Goal: Task Accomplishment & Management: Use online tool/utility

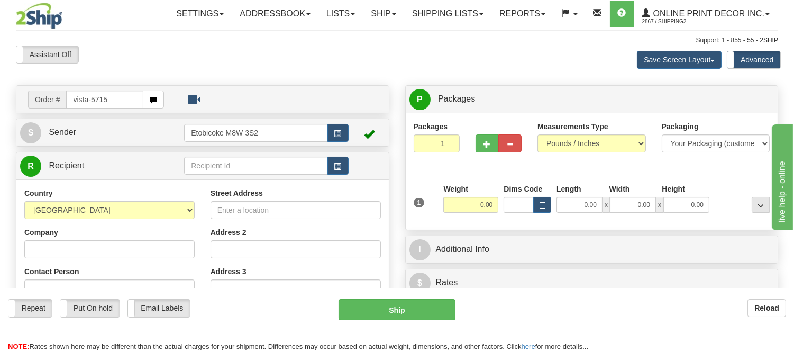
type input "vista-5715"
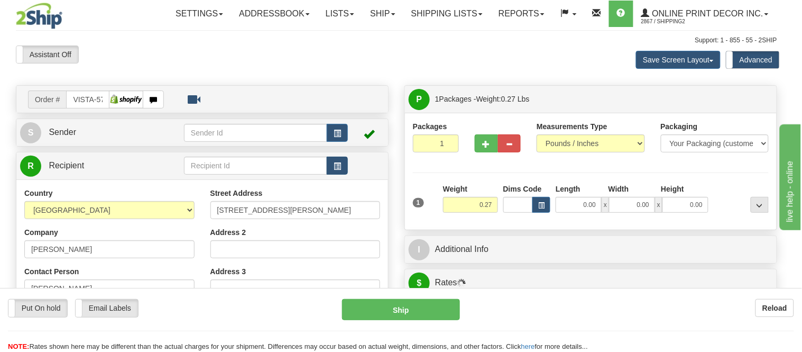
type input "KANATA"
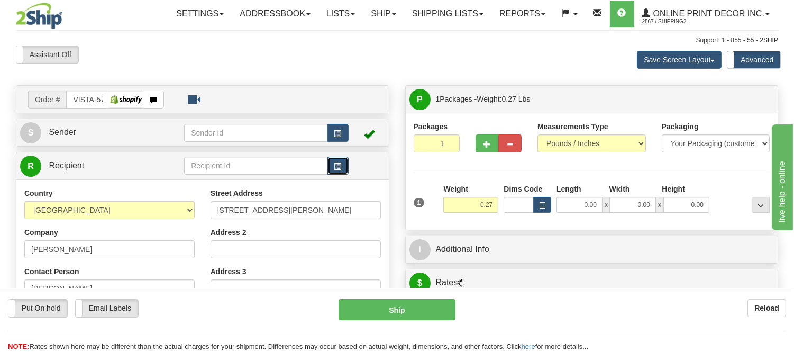
click at [332, 170] on button "button" at bounding box center [337, 166] width 21 height 18
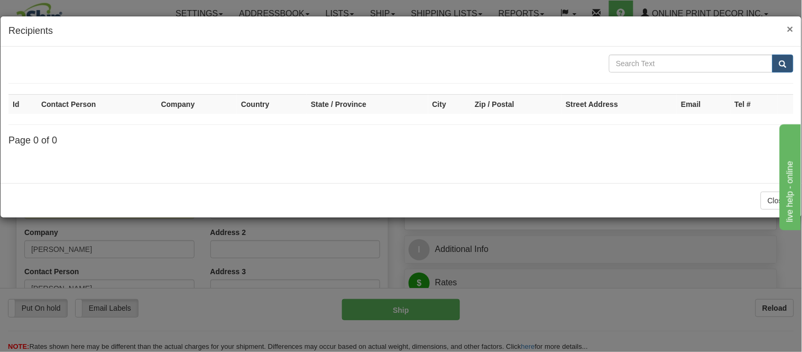
click at [791, 27] on span "×" at bounding box center [791, 29] width 6 height 12
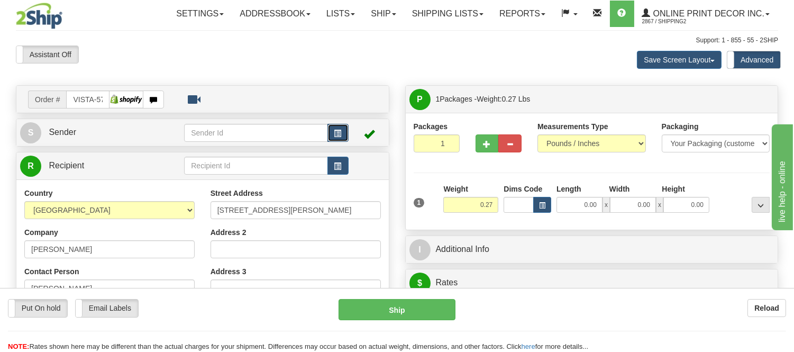
click at [332, 136] on button "button" at bounding box center [337, 133] width 21 height 18
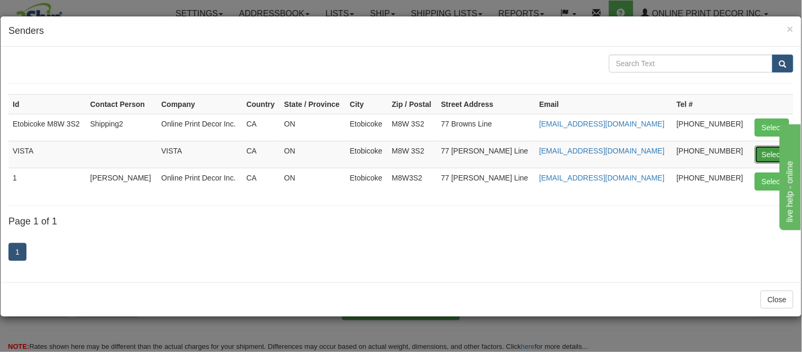
click at [763, 154] on button "Select" at bounding box center [772, 154] width 34 height 18
type input "VISTA"
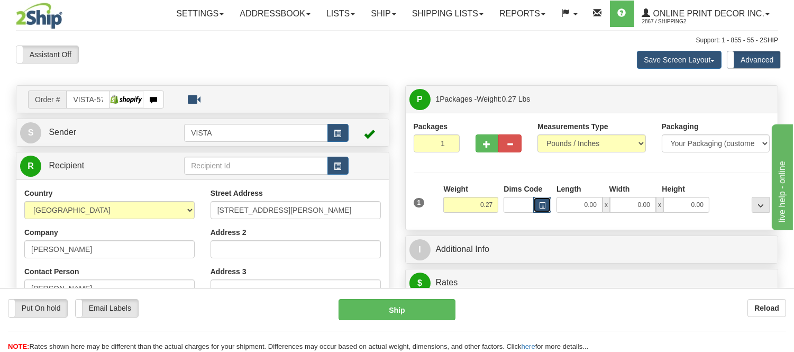
click at [538, 207] on button "button" at bounding box center [542, 205] width 18 height 16
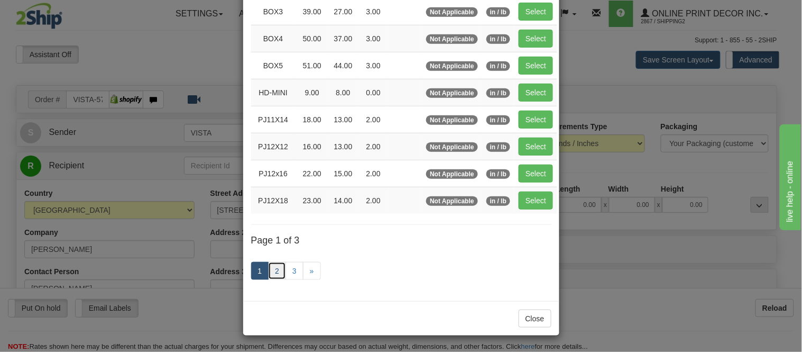
click at [268, 272] on link "2" at bounding box center [277, 271] width 18 height 18
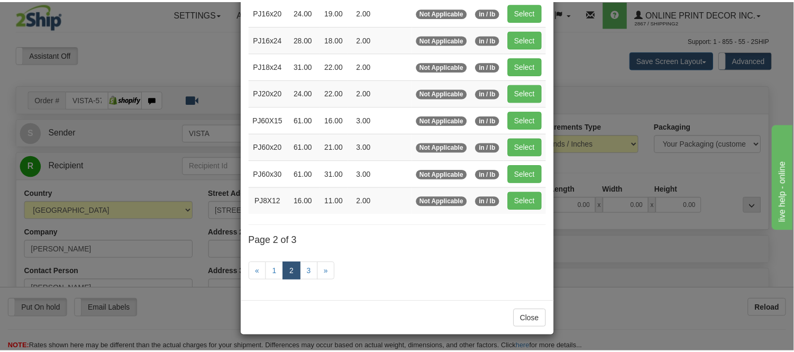
scroll to position [172, 0]
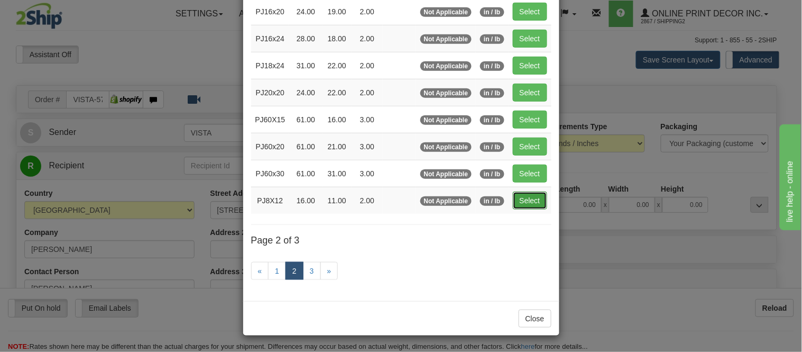
click at [526, 200] on button "Select" at bounding box center [530, 200] width 34 height 18
type input "PJ8X12"
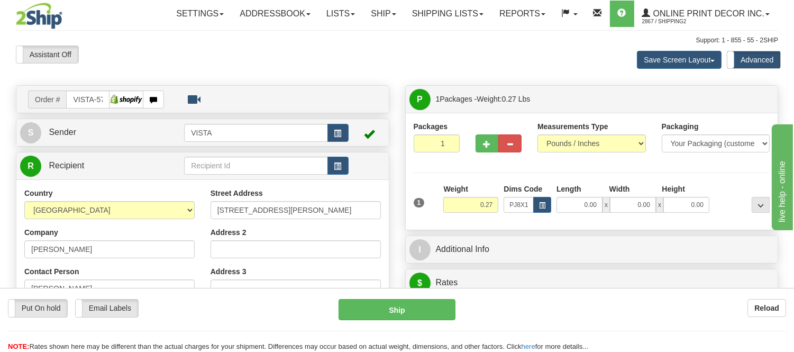
type input "16.00"
type input "11.00"
type input "2.00"
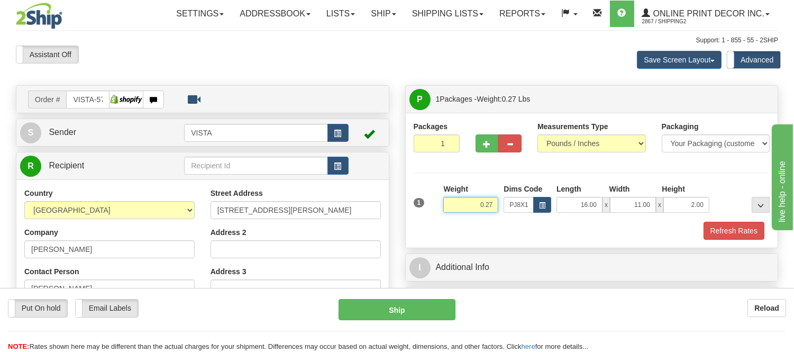
drag, startPoint x: 495, startPoint y: 205, endPoint x: 436, endPoint y: 203, distance: 58.8
click at [436, 203] on div "1 Weight 0.27 Dims Code x x" at bounding box center [592, 203] width 362 height 38
type input "1.10"
click at [739, 231] on button "Refresh Rates" at bounding box center [733, 231] width 61 height 18
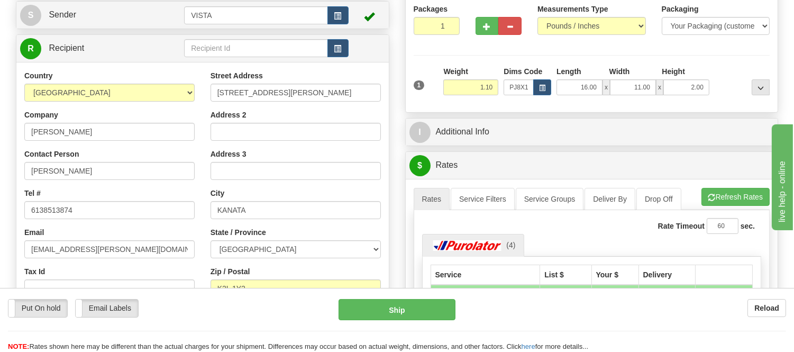
scroll to position [235, 0]
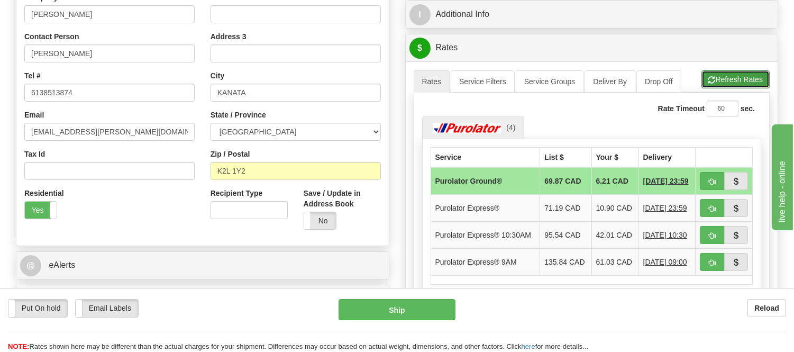
click at [734, 71] on button "Refresh Rates" at bounding box center [735, 79] width 68 height 18
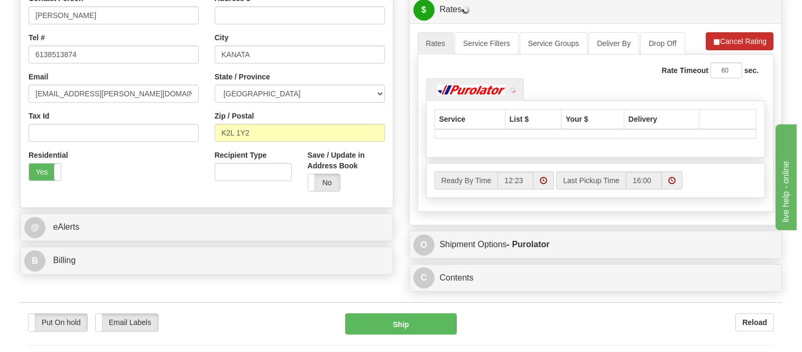
scroll to position [294, 0]
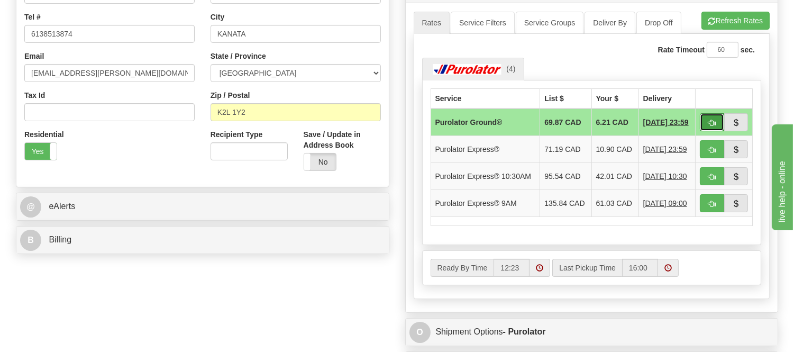
click at [711, 120] on span "button" at bounding box center [711, 123] width 7 height 7
type input "260"
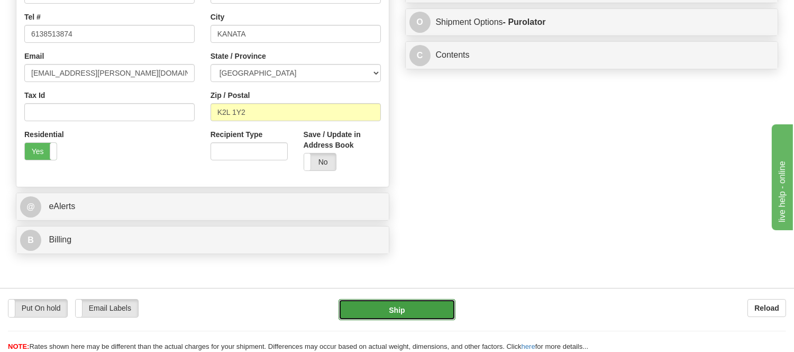
click at [425, 316] on button "Ship" at bounding box center [397, 309] width 116 height 21
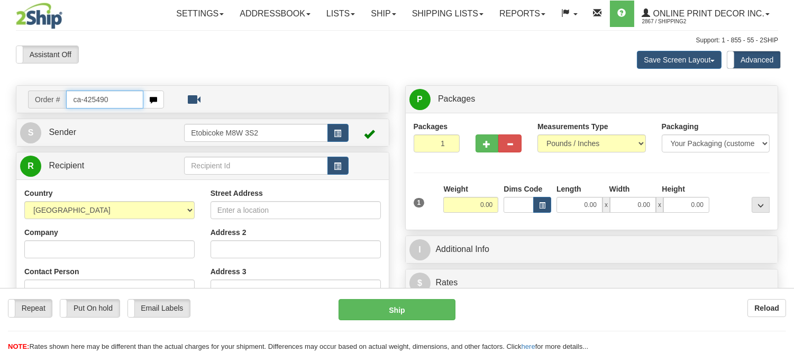
type input "ca-425490"
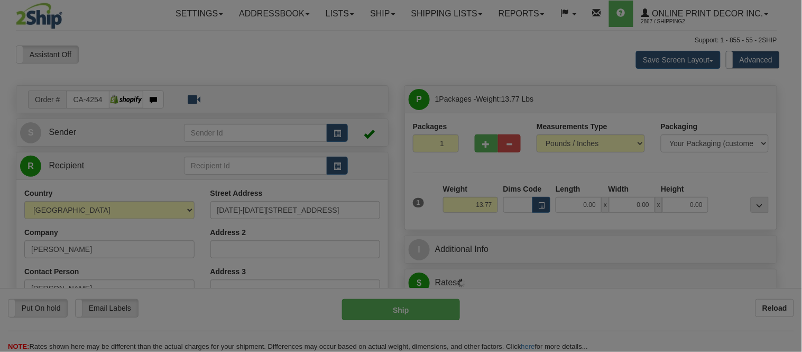
type input "[GEOGRAPHIC_DATA]"
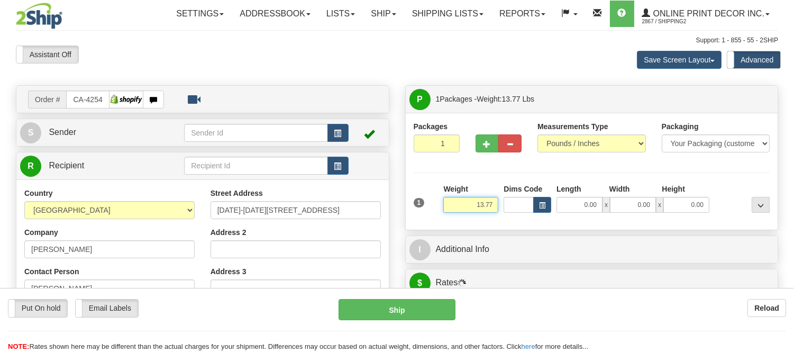
drag, startPoint x: 495, startPoint y: 203, endPoint x: 450, endPoint y: 208, distance: 45.8
click at [450, 208] on input "13.77" at bounding box center [470, 205] width 55 height 16
type input "1"
type input "9.98"
click at [479, 150] on button "button" at bounding box center [487, 143] width 23 height 18
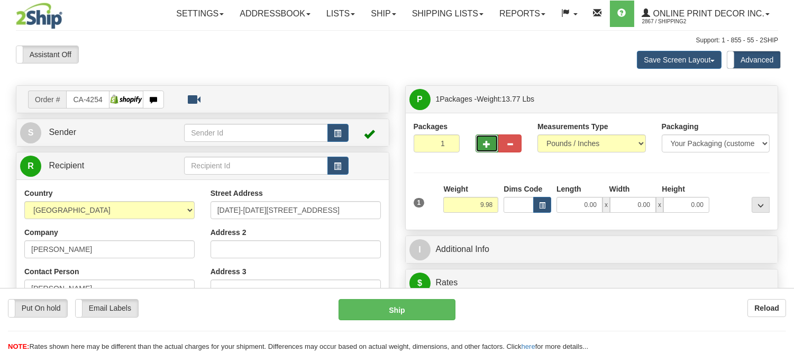
radio input "true"
type input "2"
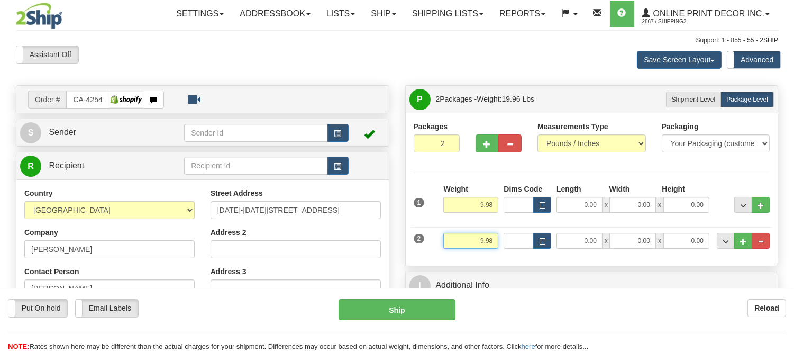
drag, startPoint x: 496, startPoint y: 241, endPoint x: 461, endPoint y: 241, distance: 34.9
click at [461, 241] on input "9.98" at bounding box center [470, 241] width 55 height 16
drag, startPoint x: 498, startPoint y: 241, endPoint x: 461, endPoint y: 242, distance: 36.5
click at [461, 242] on input "4.98" at bounding box center [470, 241] width 55 height 16
type input "6"
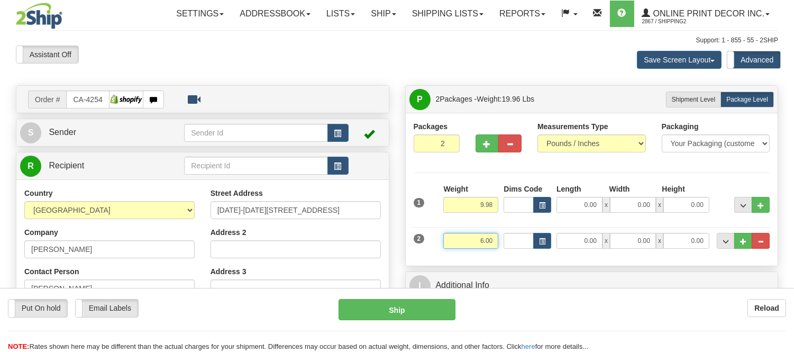
type input "6.00"
drag, startPoint x: 495, startPoint y: 204, endPoint x: 448, endPoint y: 219, distance: 49.5
click at [448, 219] on div "Weight 9.98" at bounding box center [471, 202] width 60 height 37
type input "11.98"
click at [546, 205] on button "button" at bounding box center [542, 205] width 18 height 16
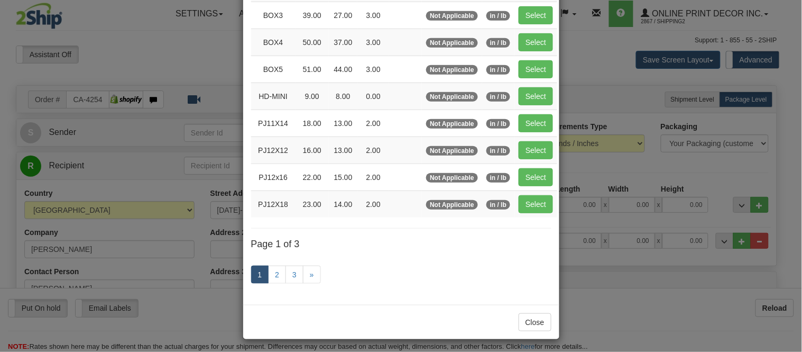
scroll to position [176, 0]
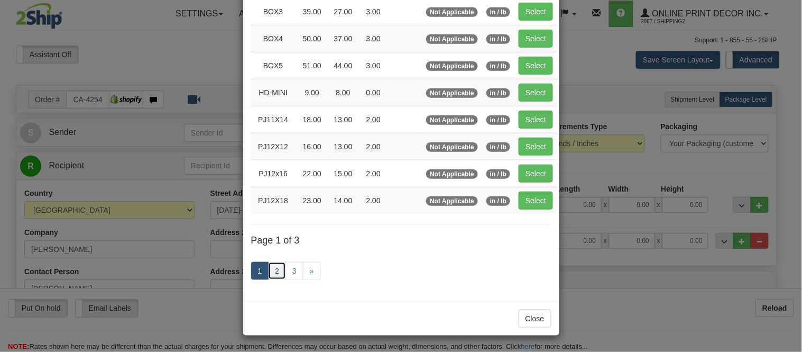
click at [275, 271] on link "2" at bounding box center [277, 271] width 18 height 18
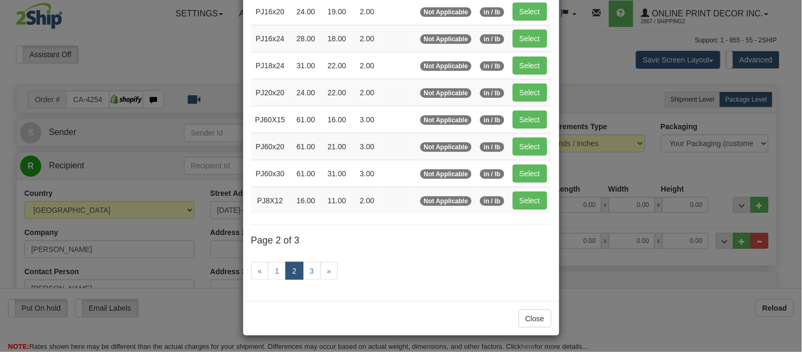
scroll to position [172, 0]
click at [519, 39] on button "Select" at bounding box center [530, 39] width 34 height 18
type input "PJ16x24"
type input "28.00"
type input "18.00"
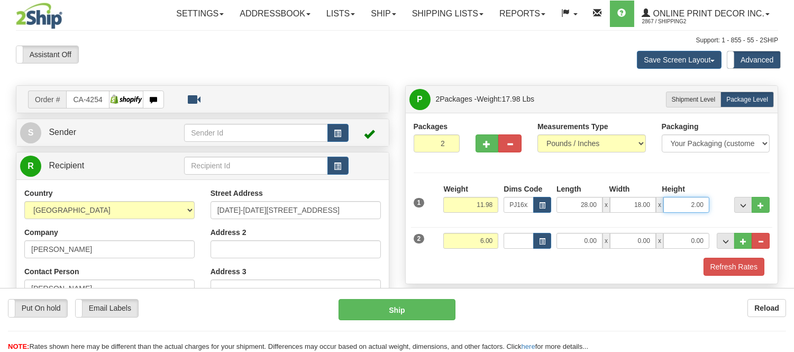
drag, startPoint x: 705, startPoint y: 202, endPoint x: 665, endPoint y: 202, distance: 39.1
click at [665, 202] on input "2.00" at bounding box center [686, 205] width 46 height 16
click button "Delete" at bounding box center [0, 0] width 0 height 0
type input "4.00"
click at [636, 175] on div "Packages 2 2 Measurements Type" at bounding box center [592, 198] width 357 height 154
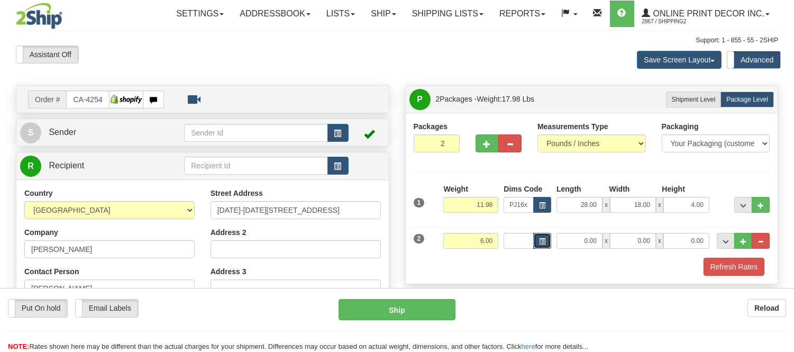
click at [543, 239] on span "button" at bounding box center [542, 242] width 6 height 6
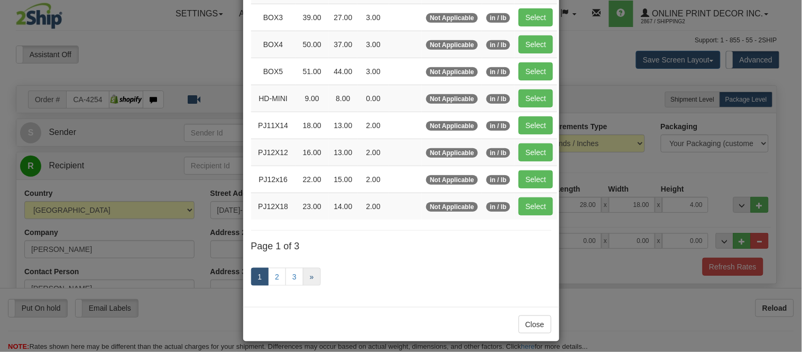
scroll to position [176, 0]
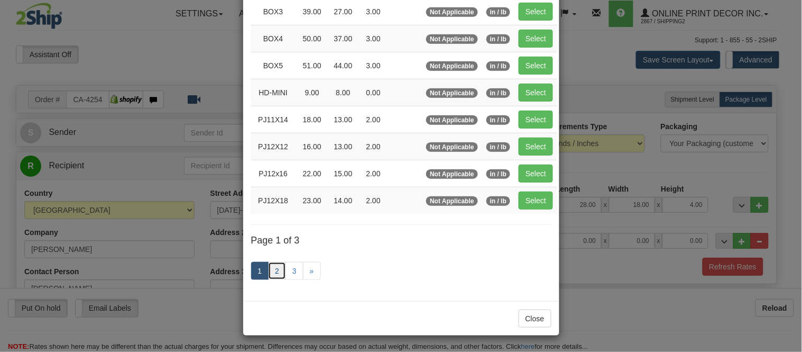
click at [271, 271] on link "2" at bounding box center [277, 271] width 18 height 18
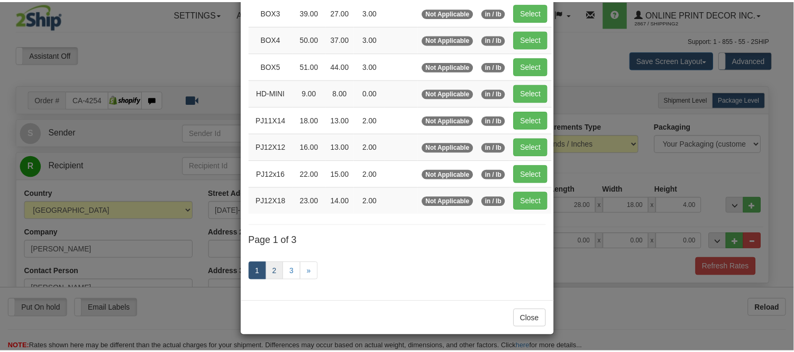
scroll to position [172, 0]
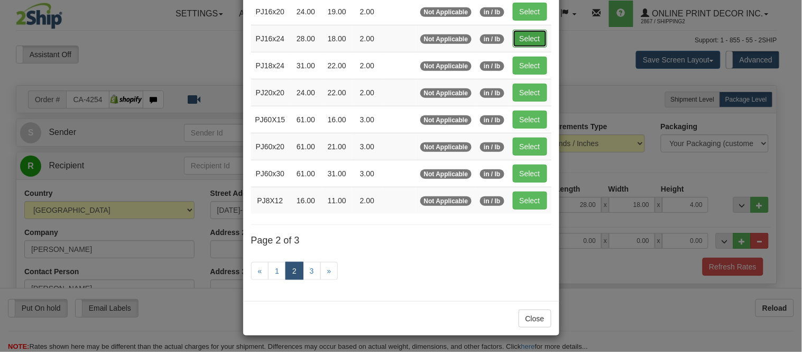
click at [536, 38] on button "Select" at bounding box center [530, 39] width 34 height 18
type input "PJ16x24"
type input "28.00"
type input "18.00"
type input "2.00"
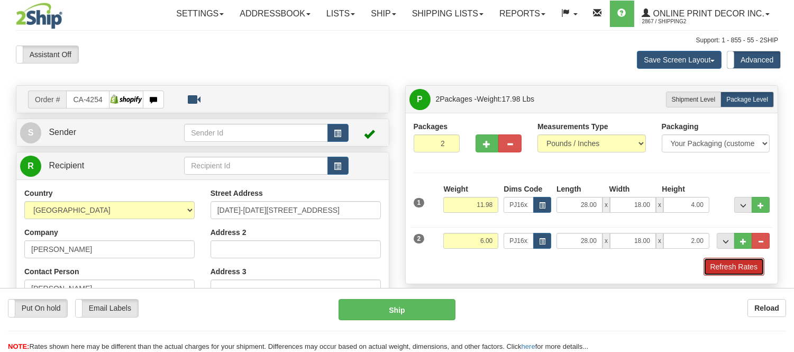
click at [706, 267] on button "Refresh Rates" at bounding box center [733, 267] width 61 height 18
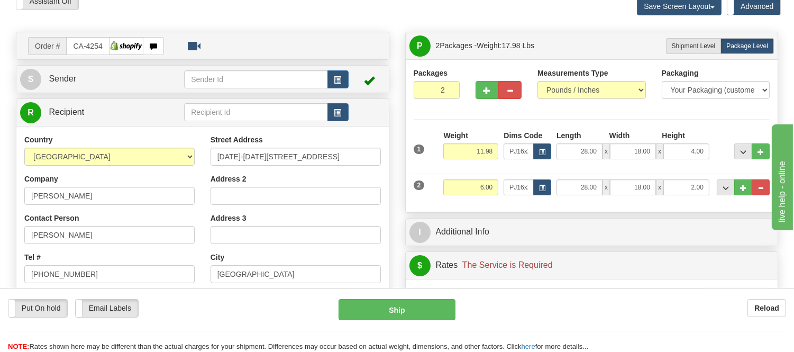
scroll to position [235, 0]
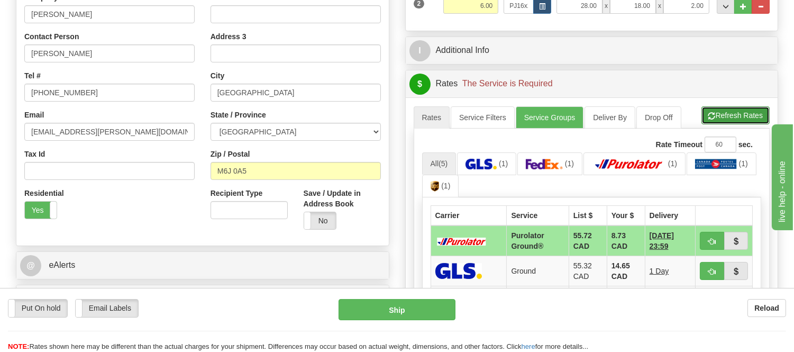
click at [737, 123] on button "Refresh Rates" at bounding box center [735, 115] width 68 height 18
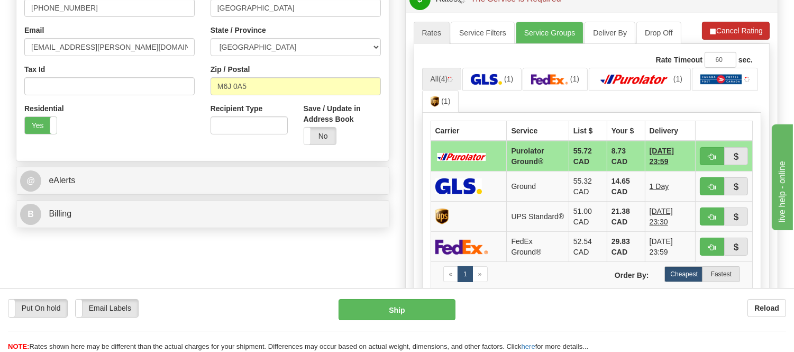
scroll to position [352, 0]
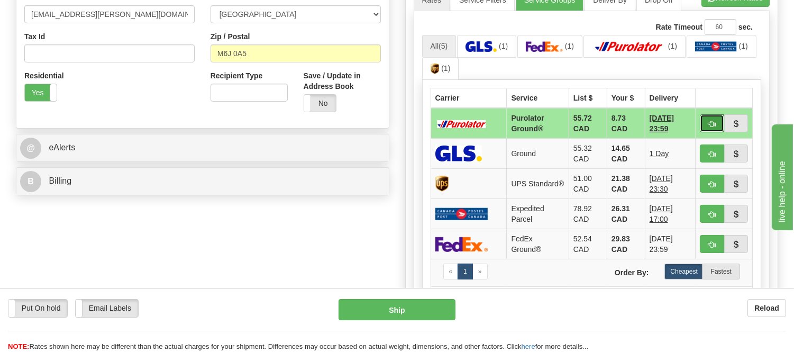
click at [705, 126] on button "button" at bounding box center [712, 123] width 24 height 18
type input "260"
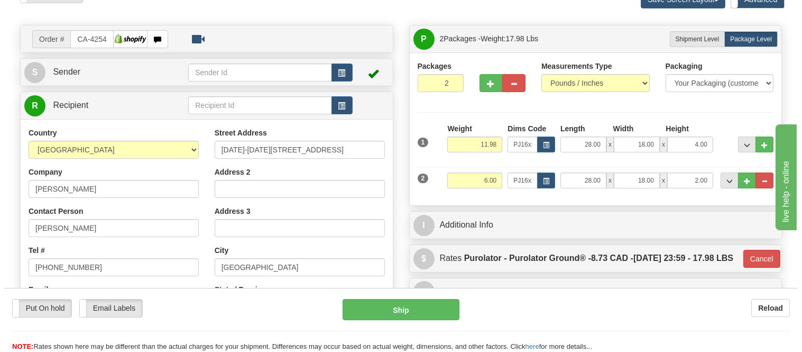
scroll to position [59, 0]
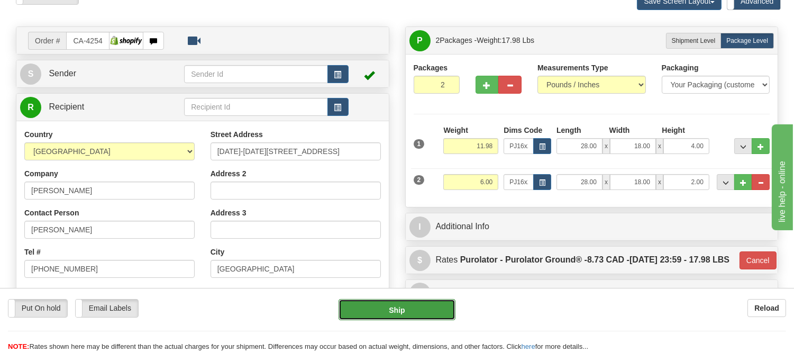
click at [419, 315] on button "Ship" at bounding box center [397, 309] width 116 height 21
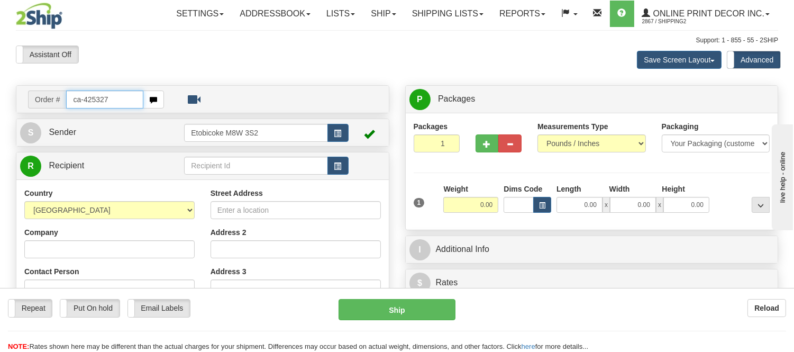
type input "ca-425327"
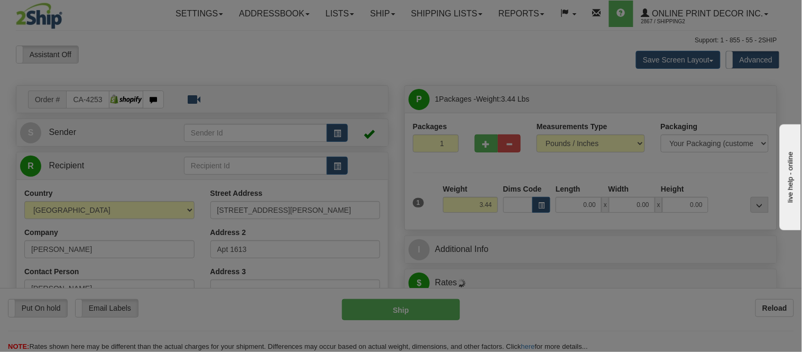
type input "ETOBICOKE"
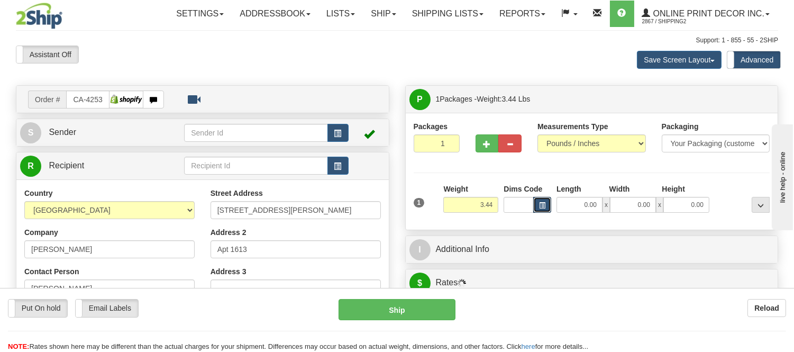
click at [542, 208] on span "button" at bounding box center [542, 206] width 6 height 6
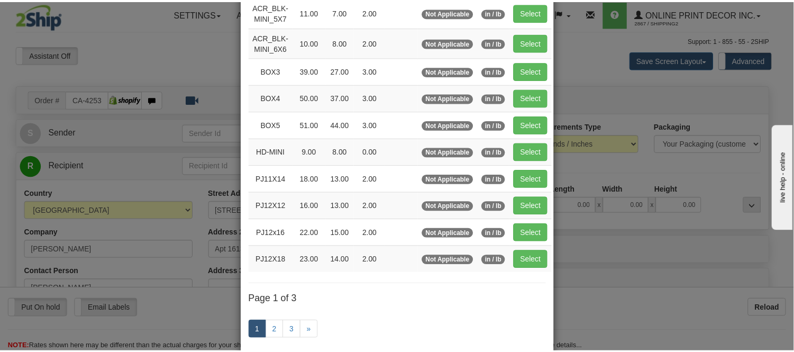
scroll to position [117, 0]
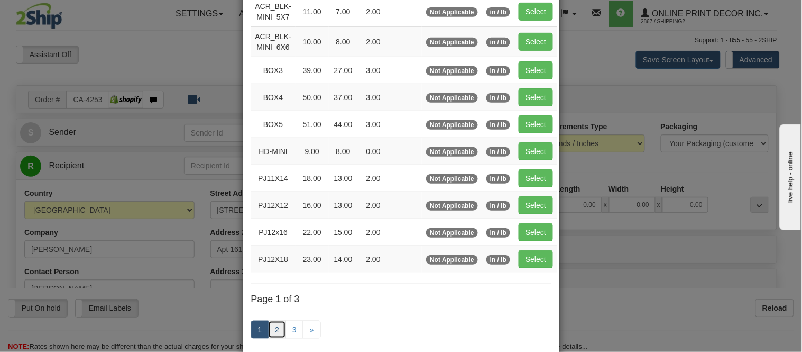
click at [272, 336] on link "2" at bounding box center [277, 330] width 18 height 18
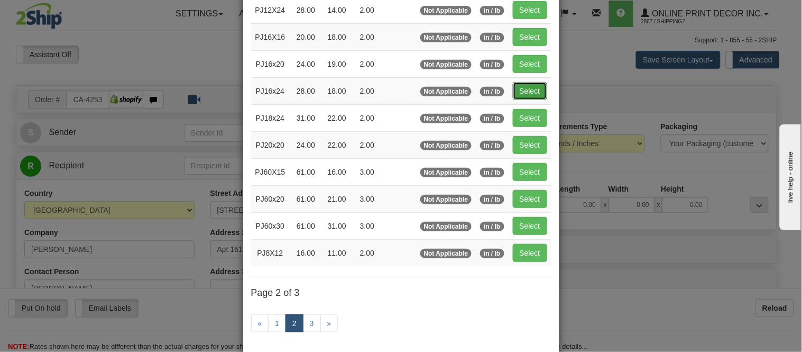
click at [525, 93] on button "Select" at bounding box center [530, 91] width 34 height 18
type input "PJ16x24"
type input "28.00"
type input "18.00"
type input "2.00"
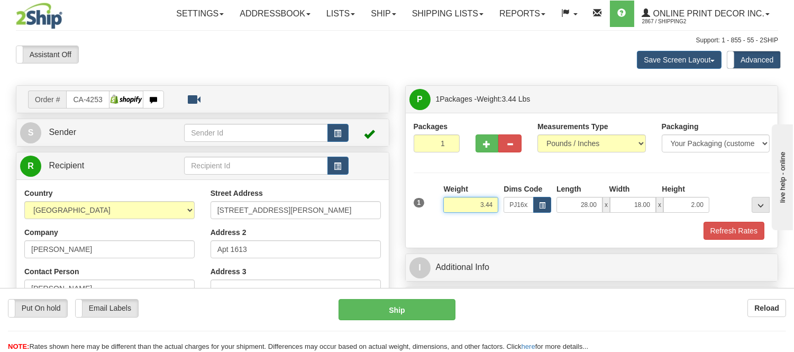
drag, startPoint x: 495, startPoint y: 204, endPoint x: 435, endPoint y: 202, distance: 60.4
click at [435, 202] on div "1 Weight 3.44 Dims Code x x" at bounding box center [592, 203] width 362 height 38
type input "4.98"
click at [745, 224] on button "Refresh Rates" at bounding box center [733, 231] width 61 height 18
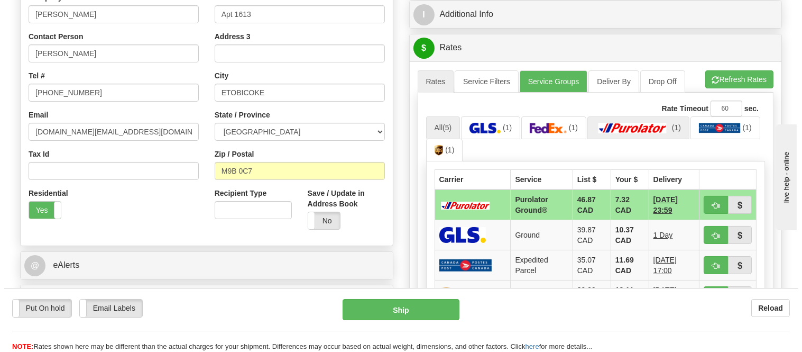
scroll to position [294, 0]
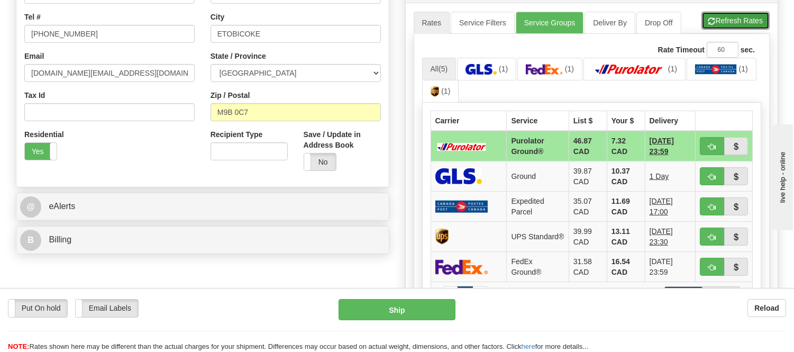
click at [739, 17] on button "Refresh Rates" at bounding box center [735, 21] width 68 height 18
click at [707, 141] on button "button" at bounding box center [712, 146] width 24 height 18
type input "260"
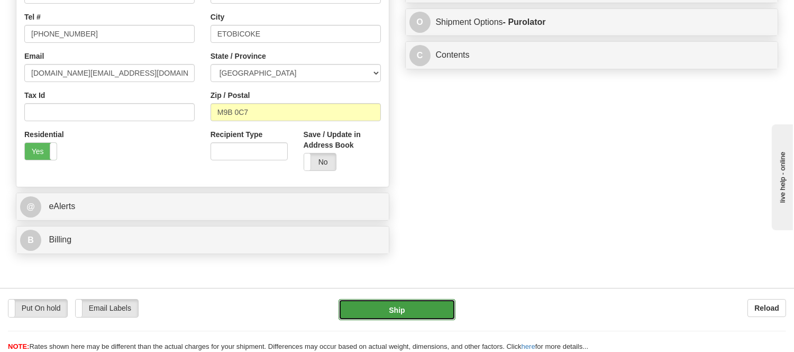
click at [376, 307] on button "Ship" at bounding box center [397, 309] width 116 height 21
